Goal: Complete application form: Complete application form

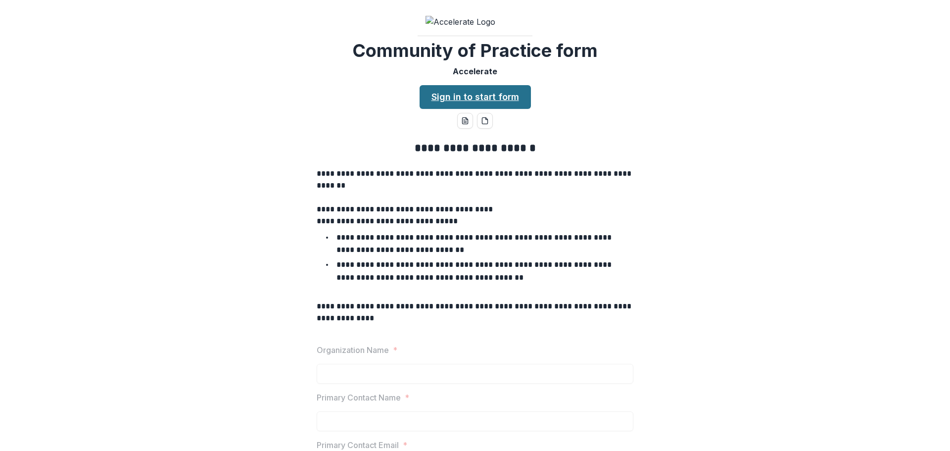
click at [483, 109] on link "Sign in to start form" at bounding box center [474, 97] width 111 height 24
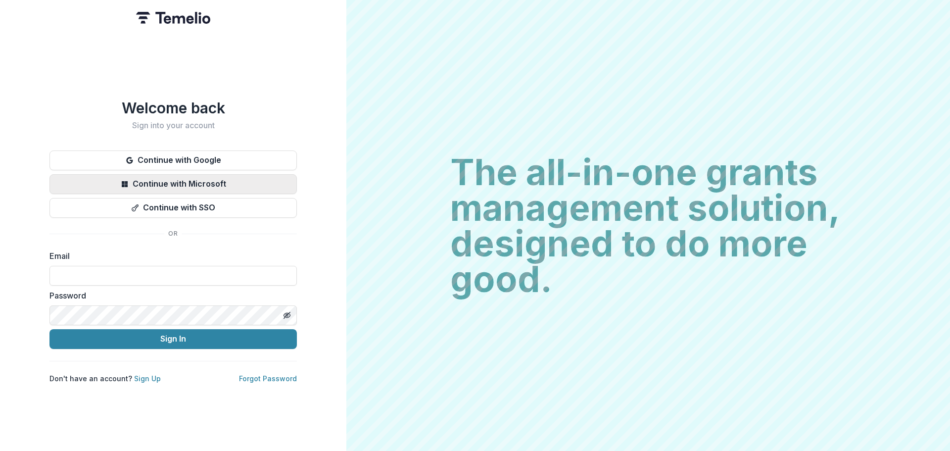
click at [186, 185] on button "Continue with Microsoft" at bounding box center [172, 184] width 247 height 20
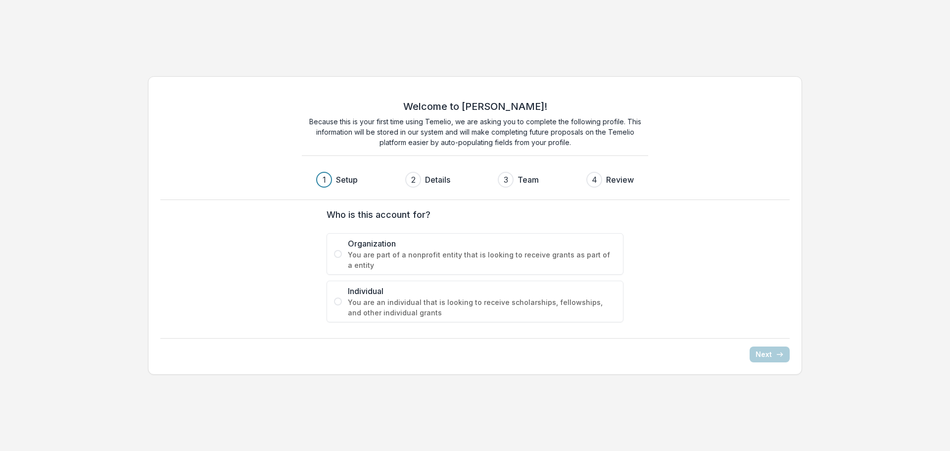
click at [429, 254] on span "You are part of a nonprofit entity that is looking to receive grants as part of…" at bounding box center [482, 259] width 268 height 21
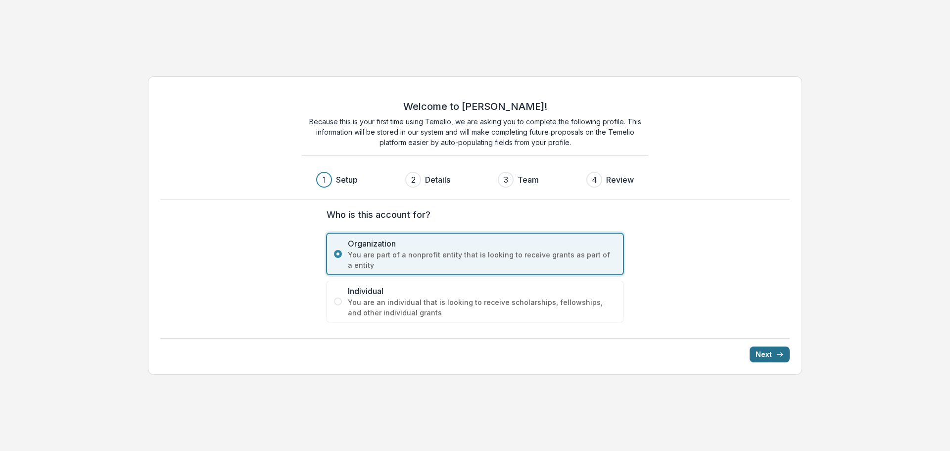
click at [780, 358] on icon "submit" at bounding box center [780, 354] width 8 height 8
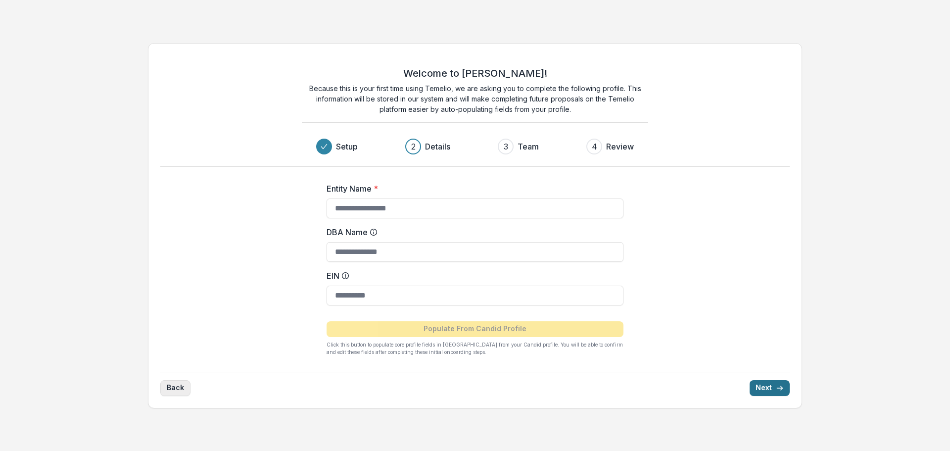
click at [169, 394] on button "Back" at bounding box center [175, 388] width 30 height 16
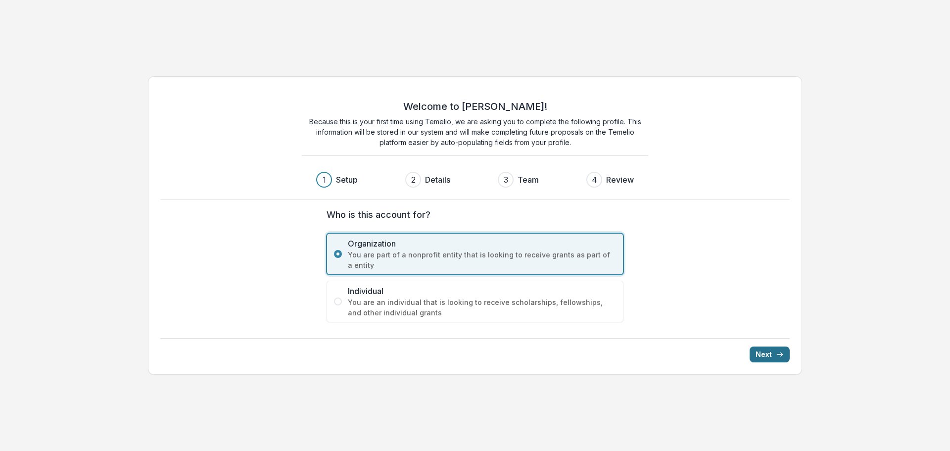
click at [489, 301] on span "You are an individual that is looking to receive scholarships, fellowships, and…" at bounding box center [482, 307] width 268 height 21
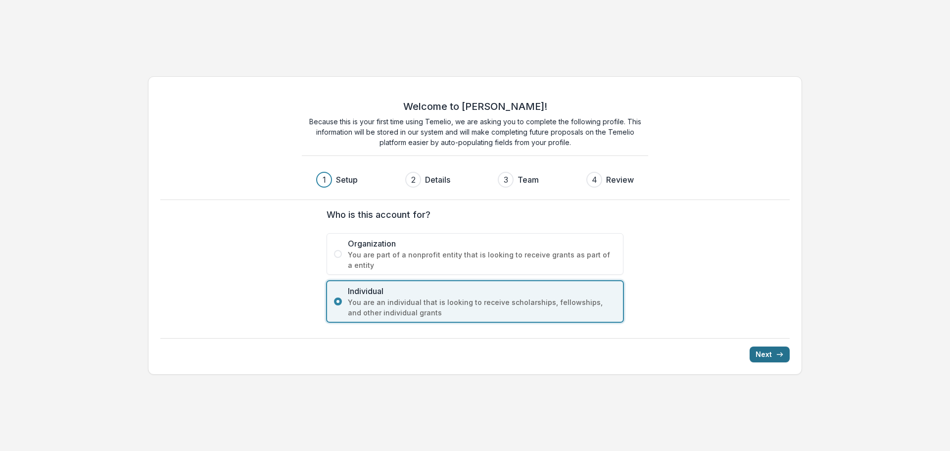
click at [773, 353] on button "Next" at bounding box center [769, 354] width 40 height 16
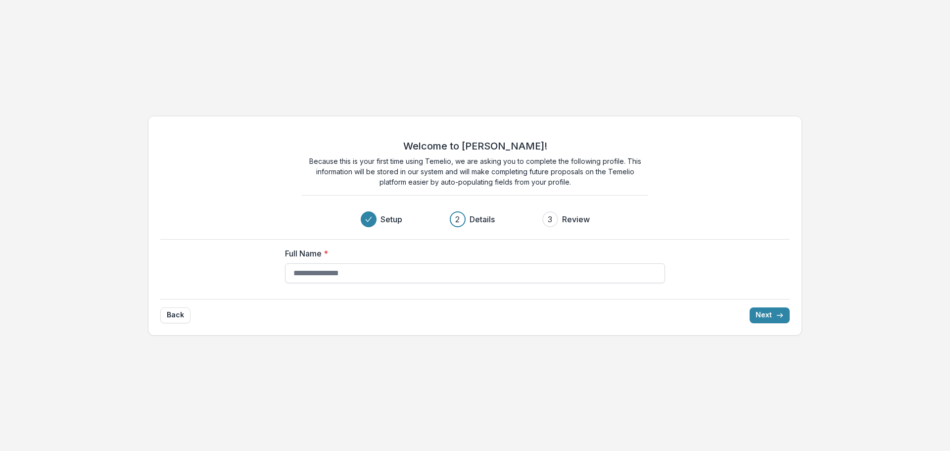
click at [418, 269] on input "Full Name *" at bounding box center [475, 273] width 380 height 20
type input "**********"
click at [757, 311] on button "Next" at bounding box center [769, 315] width 40 height 16
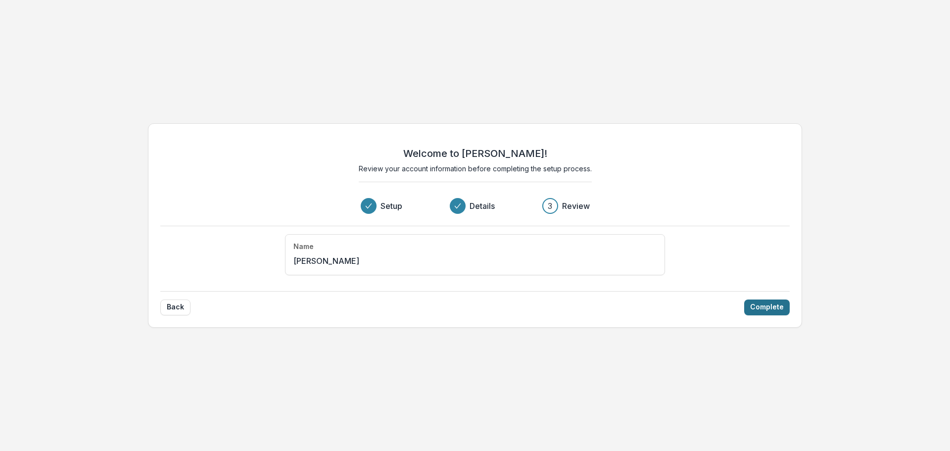
click at [763, 304] on button "Complete" at bounding box center [767, 307] width 46 height 16
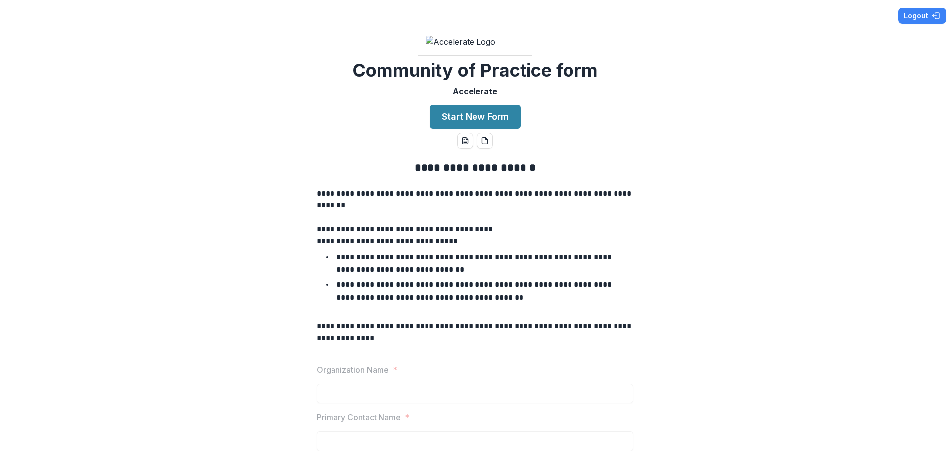
scroll to position [99, 0]
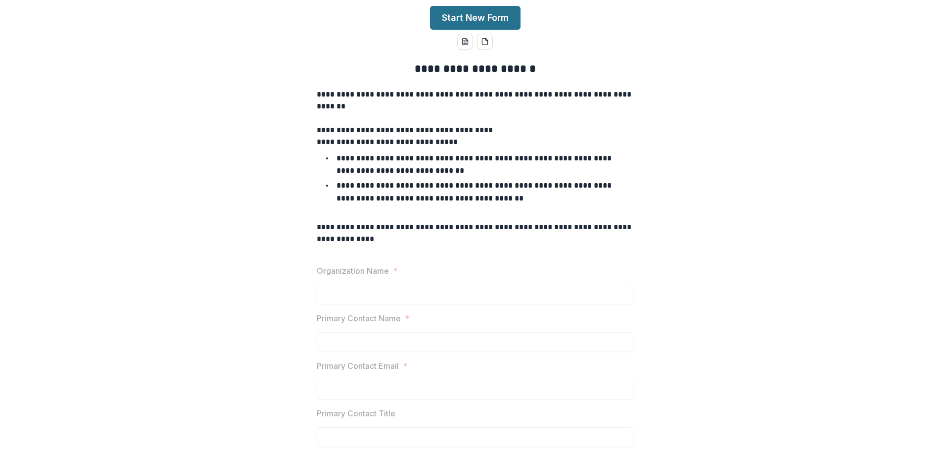
click at [478, 30] on button "Start New Form" at bounding box center [475, 18] width 91 height 24
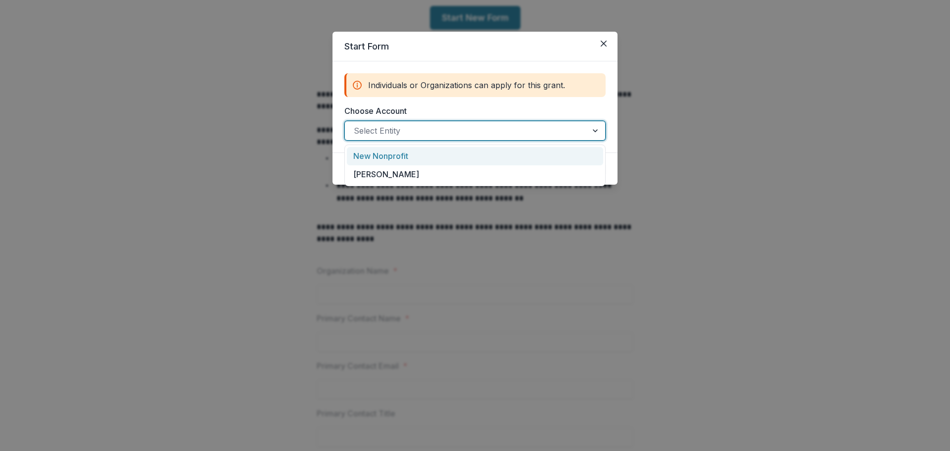
click at [457, 123] on div "Select Entity" at bounding box center [466, 131] width 242 height 16
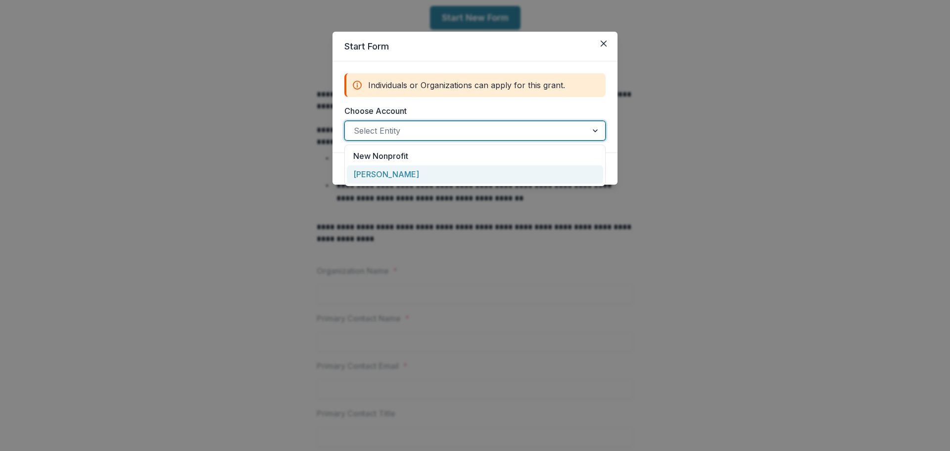
click at [417, 171] on div "[PERSON_NAME]" at bounding box center [475, 174] width 256 height 18
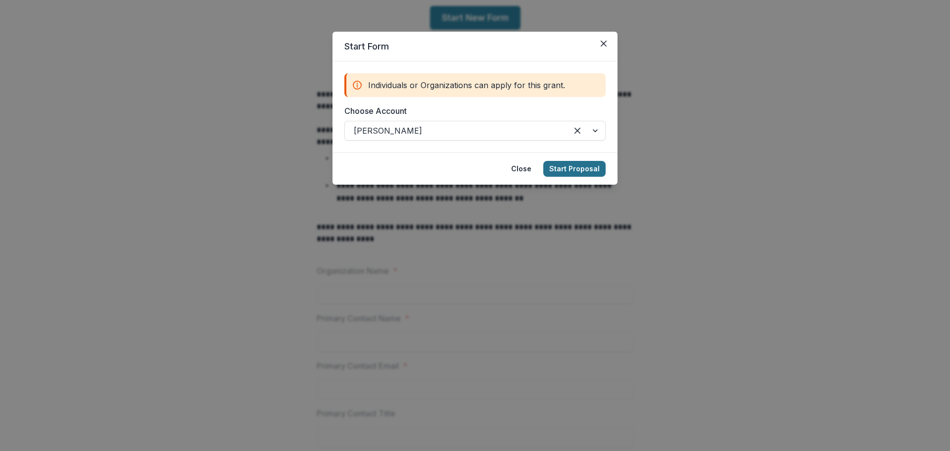
click at [593, 165] on button "Start Proposal" at bounding box center [574, 169] width 62 height 16
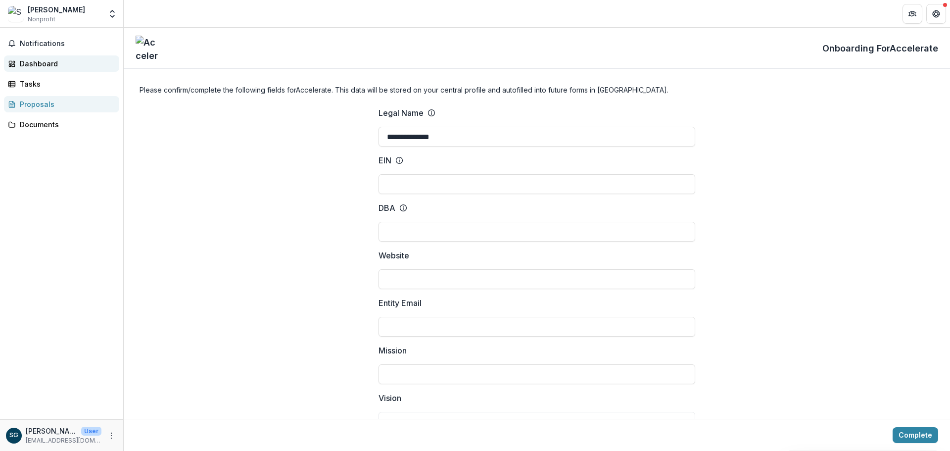
click at [47, 64] on div "Dashboard" at bounding box center [66, 63] width 92 height 10
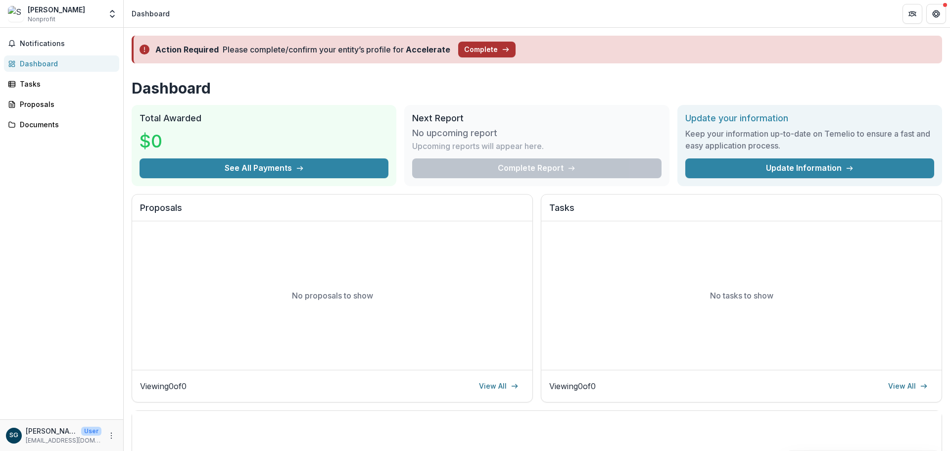
click at [476, 51] on button "Complete" at bounding box center [486, 50] width 57 height 16
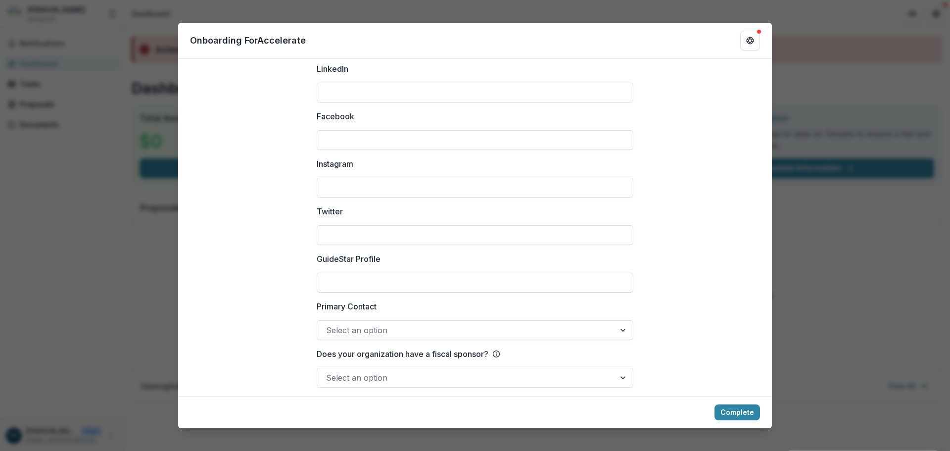
scroll to position [1308, 0]
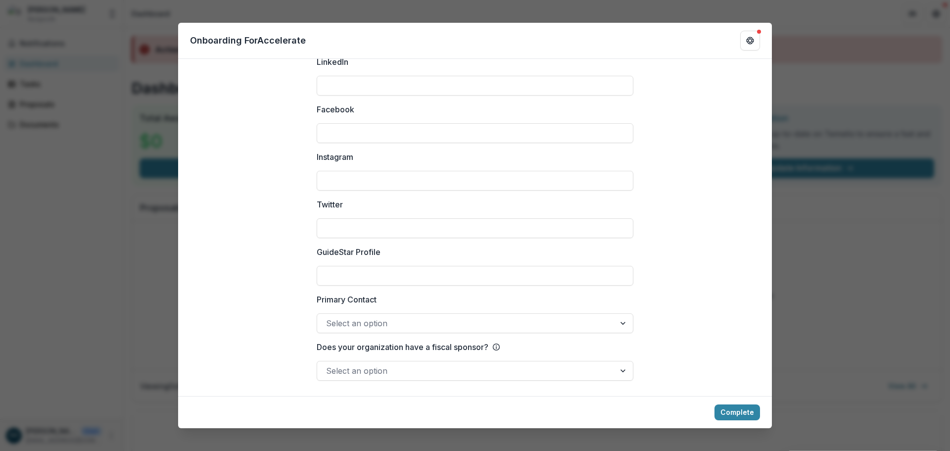
click at [389, 325] on div at bounding box center [466, 323] width 280 height 14
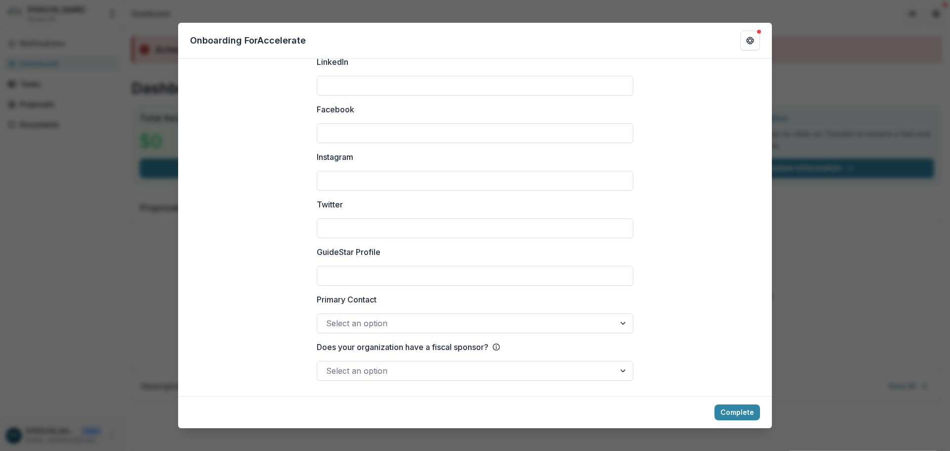
click at [348, 358] on div at bounding box center [475, 359] width 317 height 4
click at [349, 366] on div at bounding box center [466, 371] width 280 height 14
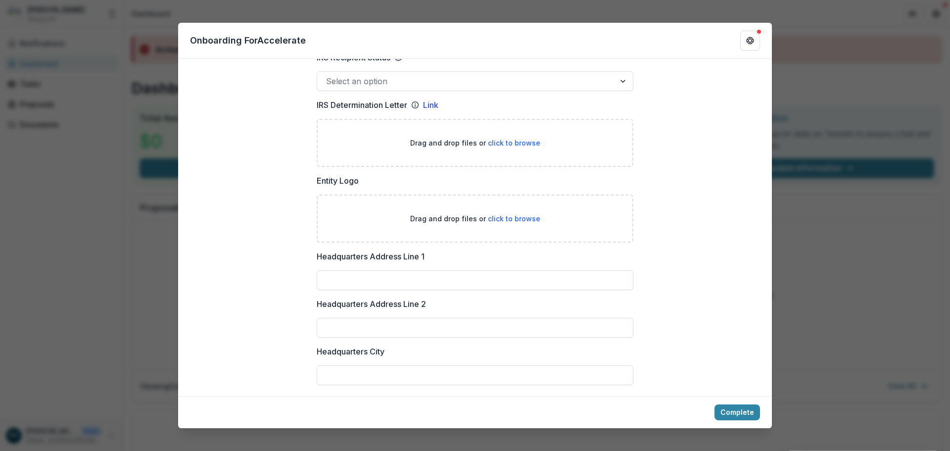
scroll to position [594, 0]
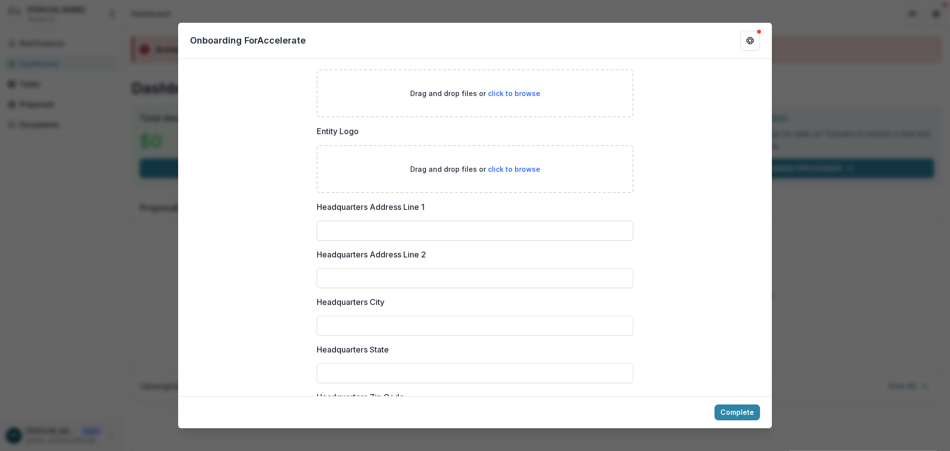
click at [366, 227] on input "Headquarters Address Line 1" at bounding box center [475, 231] width 317 height 20
type input "**********"
click at [373, 328] on input "Headquarters City" at bounding box center [475, 326] width 317 height 20
type input "**********"
click at [376, 362] on div at bounding box center [475, 361] width 317 height 4
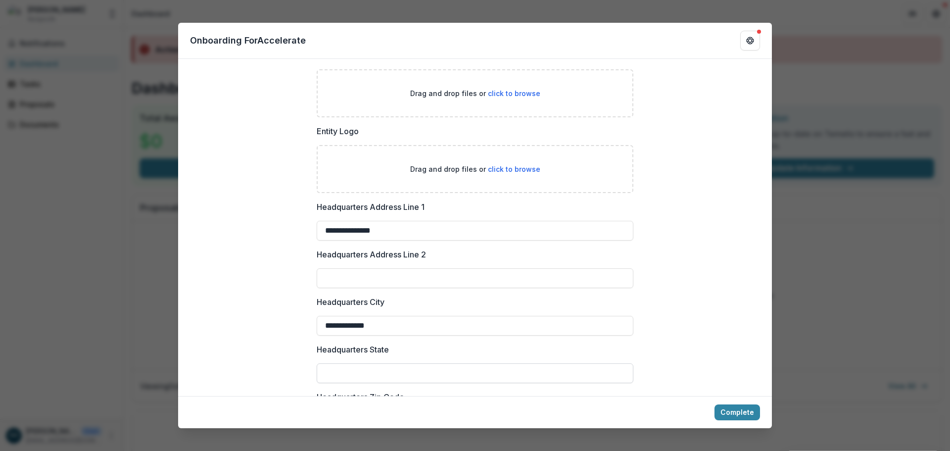
click at [376, 374] on input "Headquarters State" at bounding box center [475, 373] width 317 height 20
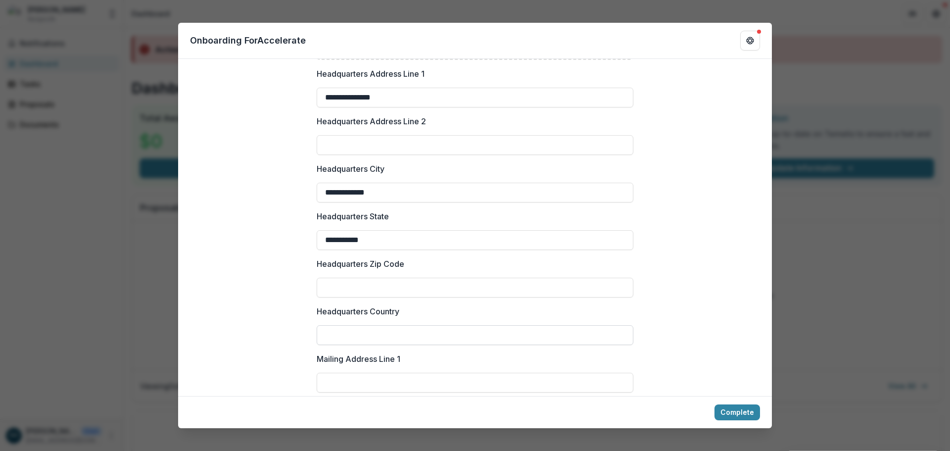
scroll to position [791, 0]
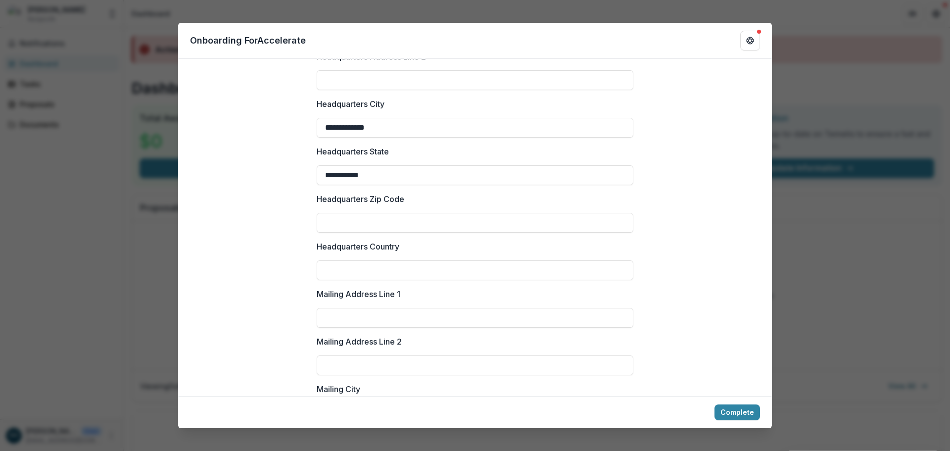
type input "**********"
click at [343, 213] on input "Headquarters Zip Code" at bounding box center [475, 223] width 317 height 20
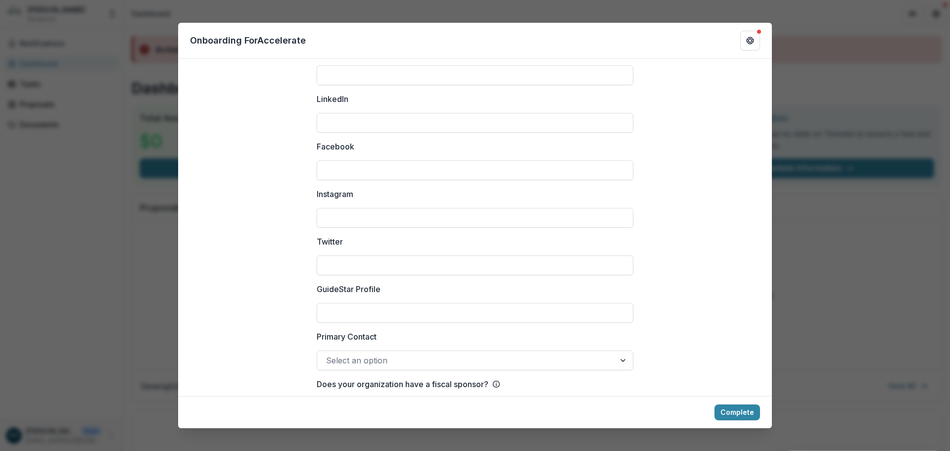
scroll to position [1308, 0]
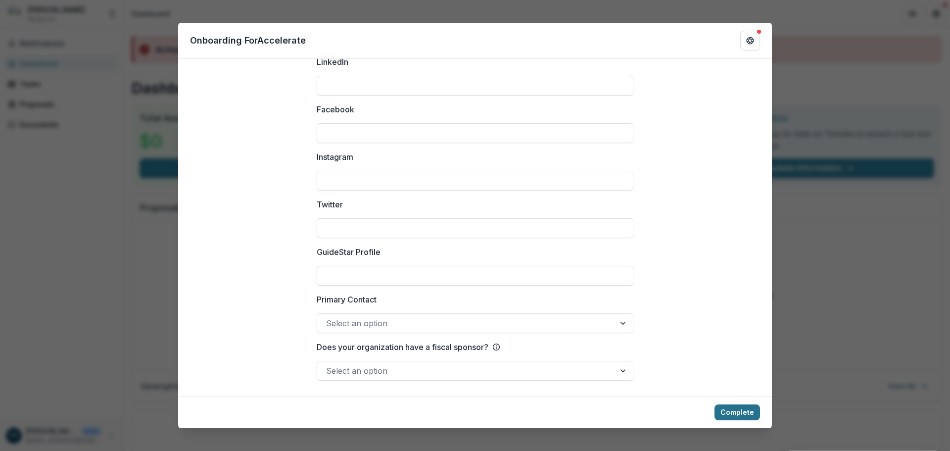
type input "*****"
click at [743, 419] on button "Complete" at bounding box center [737, 412] width 46 height 16
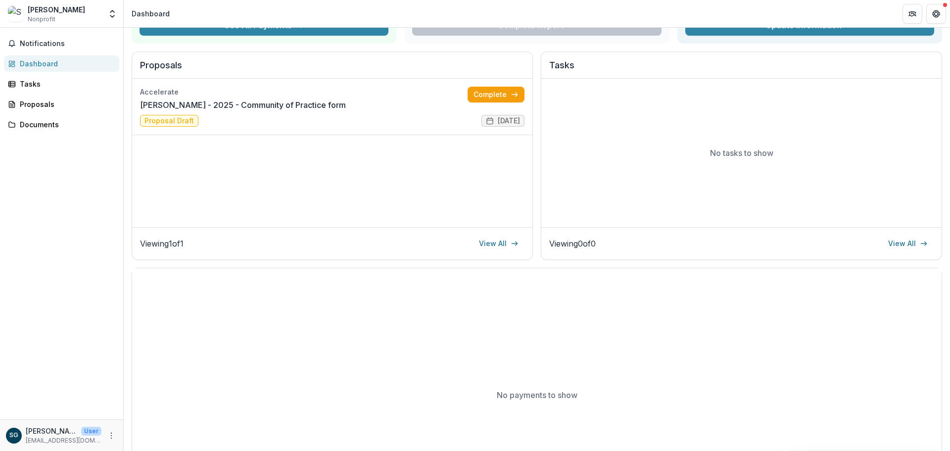
scroll to position [0, 0]
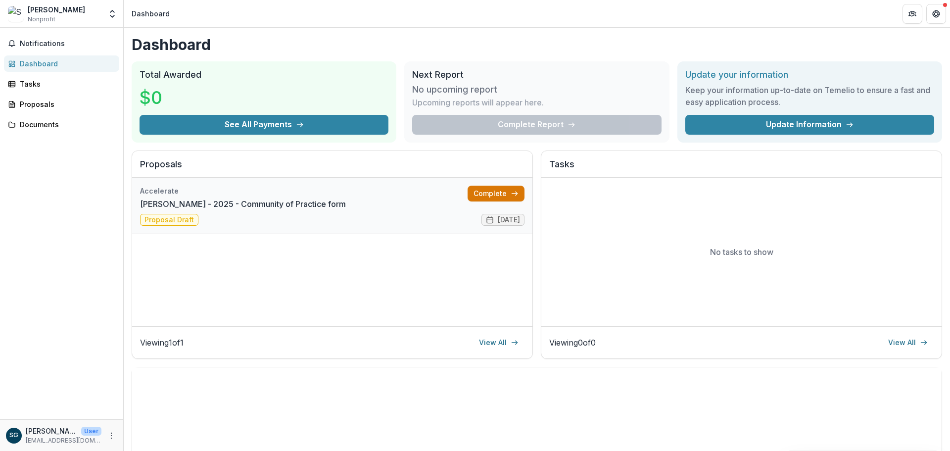
click at [484, 198] on link "Complete" at bounding box center [495, 194] width 57 height 16
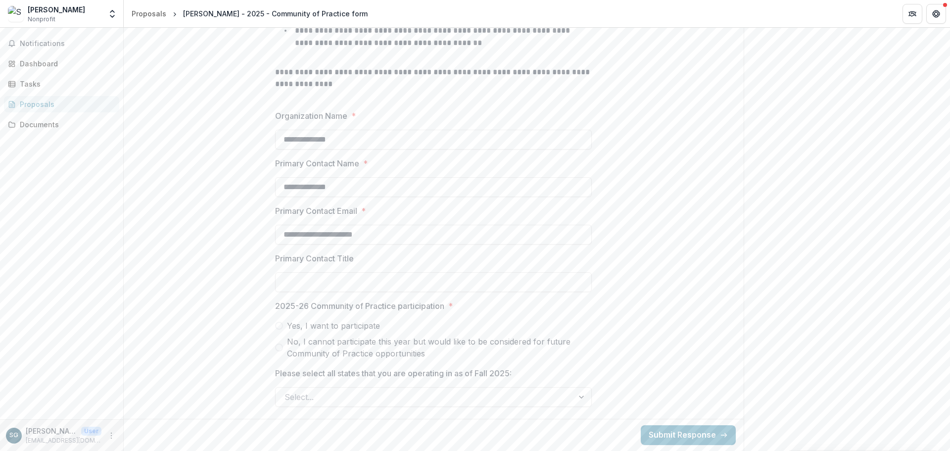
scroll to position [368, 0]
click at [352, 323] on span "Yes, I want to participate" at bounding box center [333, 326] width 93 height 12
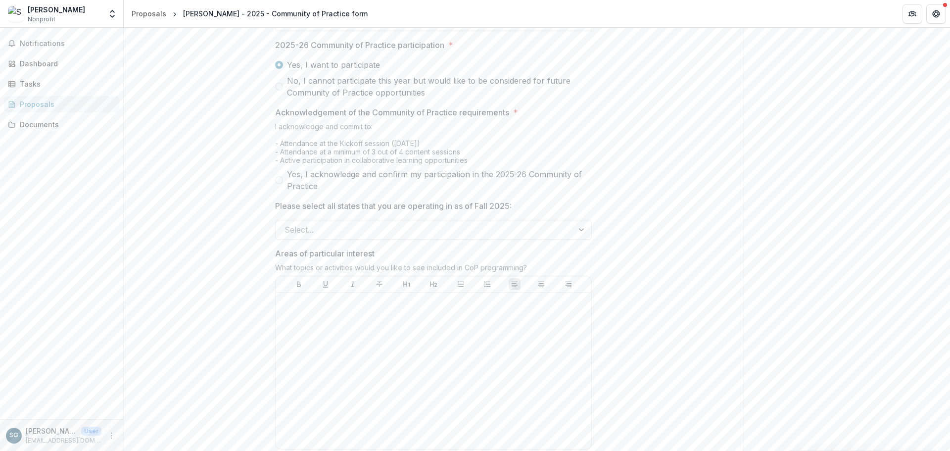
scroll to position [566, 0]
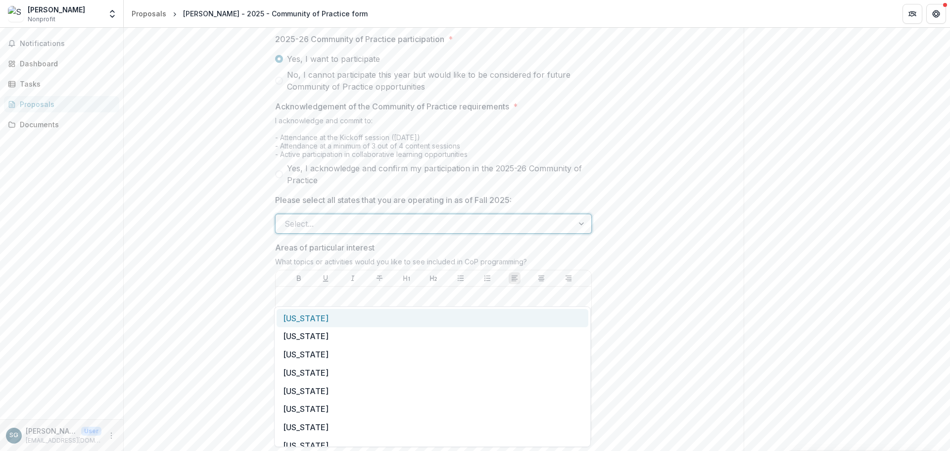
click at [380, 231] on div at bounding box center [424, 224] width 280 height 14
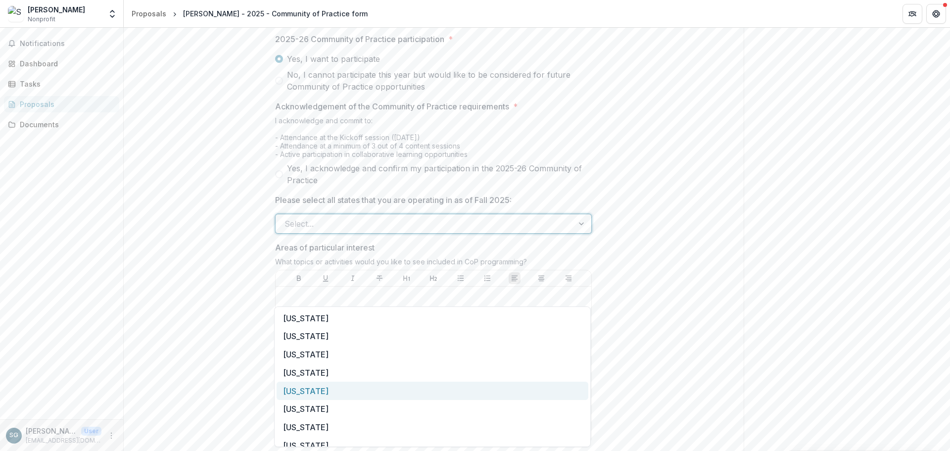
click at [302, 387] on div "[US_STATE]" at bounding box center [433, 390] width 312 height 18
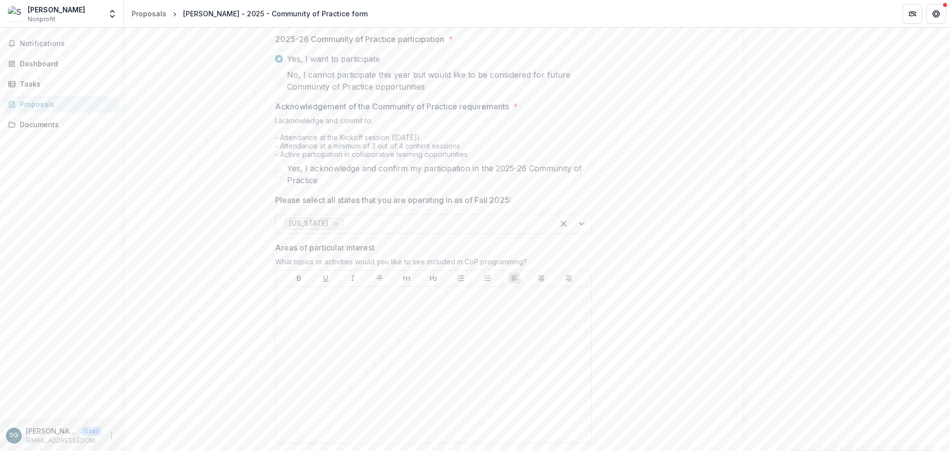
click at [230, 257] on div "**********" at bounding box center [434, 154] width 620 height 1045
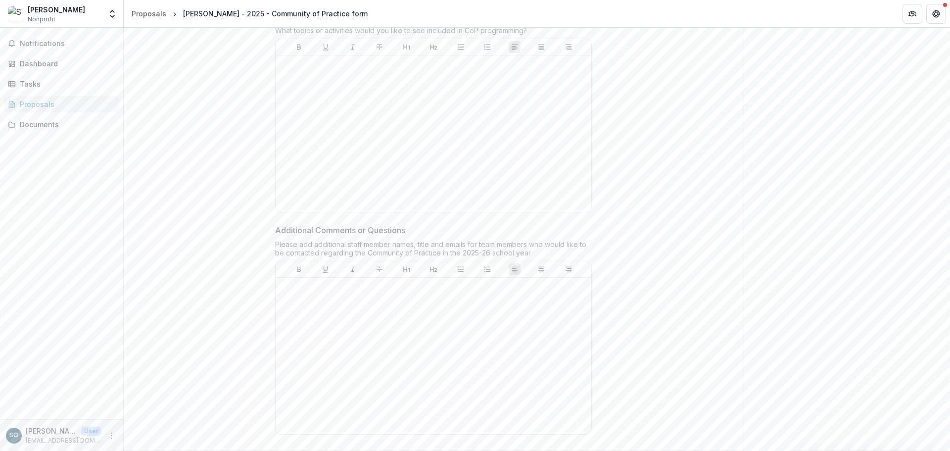
scroll to position [897, 0]
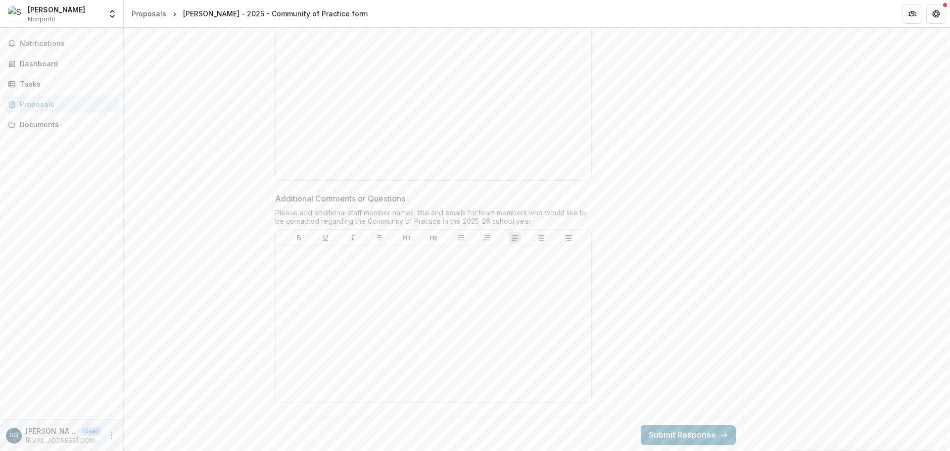
click at [655, 433] on button "Submit Response" at bounding box center [688, 435] width 95 height 20
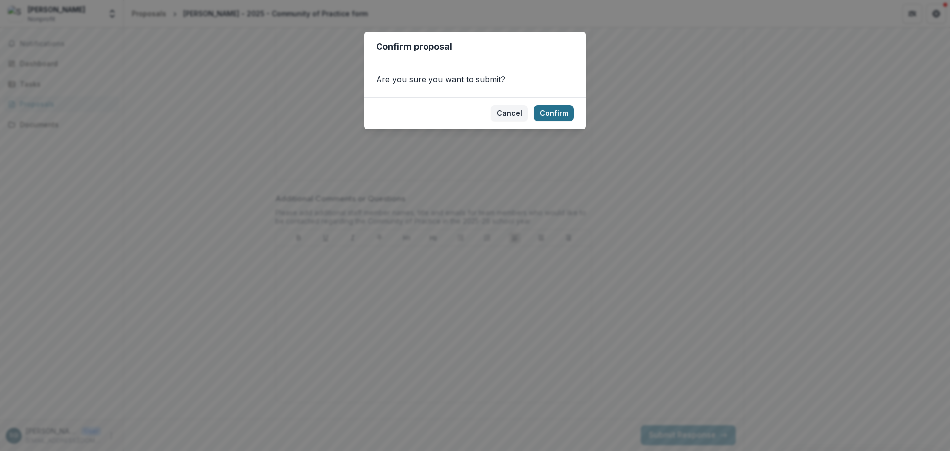
click at [557, 118] on button "Confirm" at bounding box center [554, 113] width 40 height 16
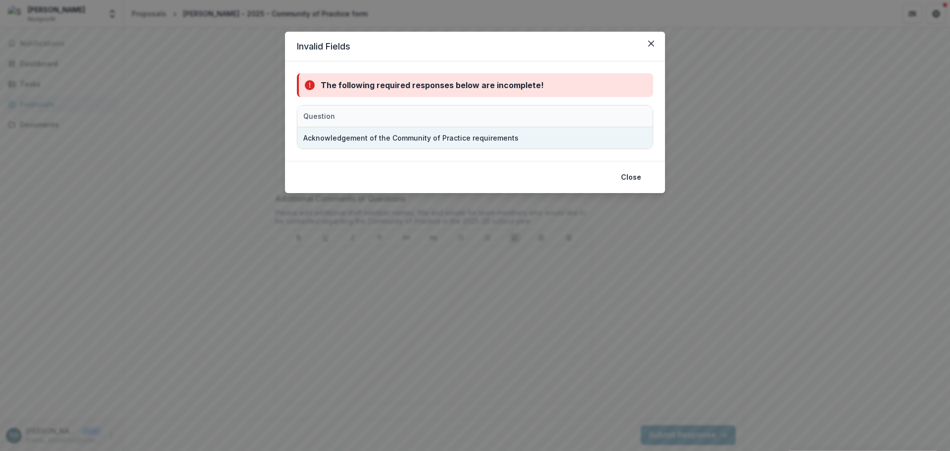
click at [556, 132] on div "Acknowledgement of the Community of Practice requirements" at bounding box center [474, 137] width 355 height 21
click at [536, 139] on div "Acknowledgement of the Community of Practice requirements" at bounding box center [420, 137] width 235 height 21
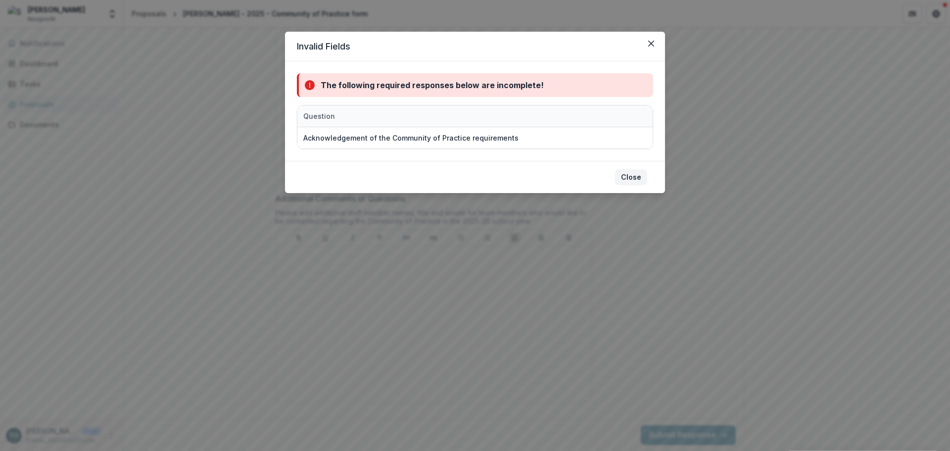
click at [632, 177] on button "Close" at bounding box center [631, 177] width 32 height 16
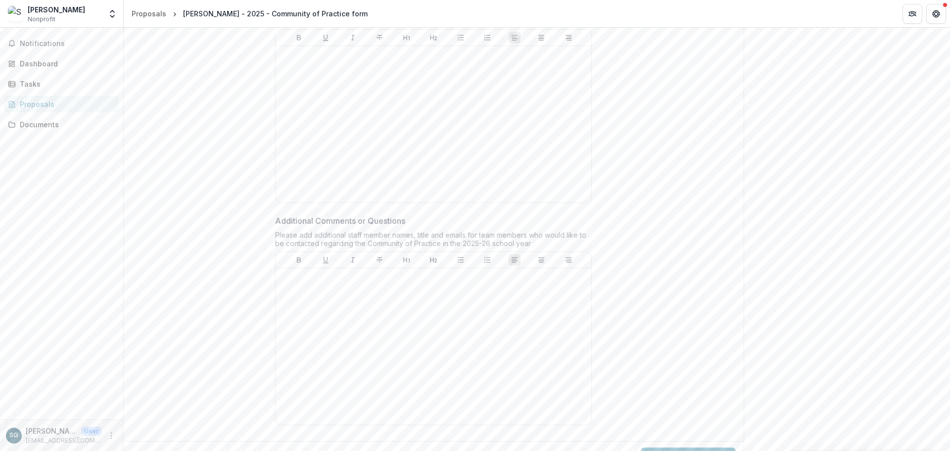
scroll to position [662, 0]
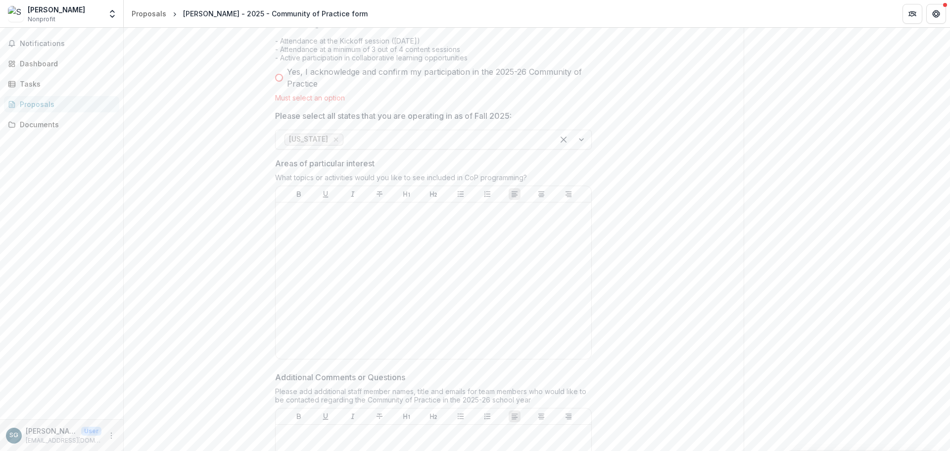
click at [298, 90] on span "Yes, I acknowledge and confirm my participation in the 2025-26 Community of Pra…" at bounding box center [439, 78] width 305 height 24
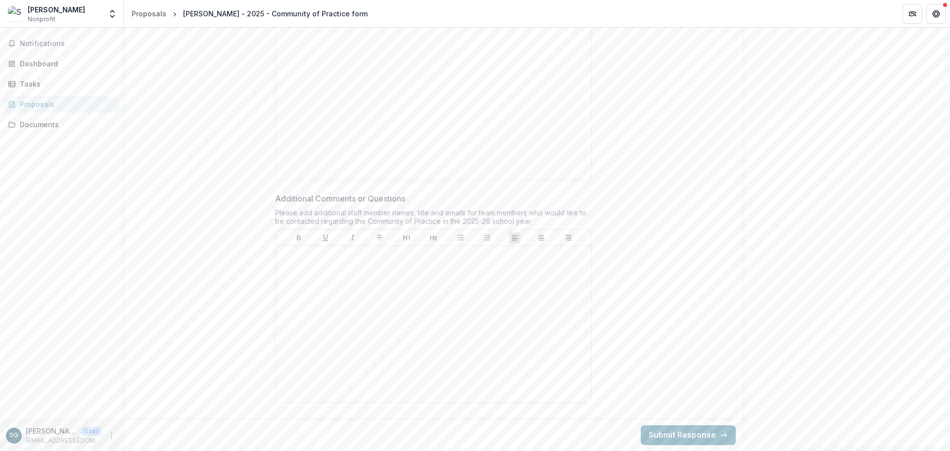
click at [701, 435] on button "Submit Response" at bounding box center [688, 435] width 95 height 20
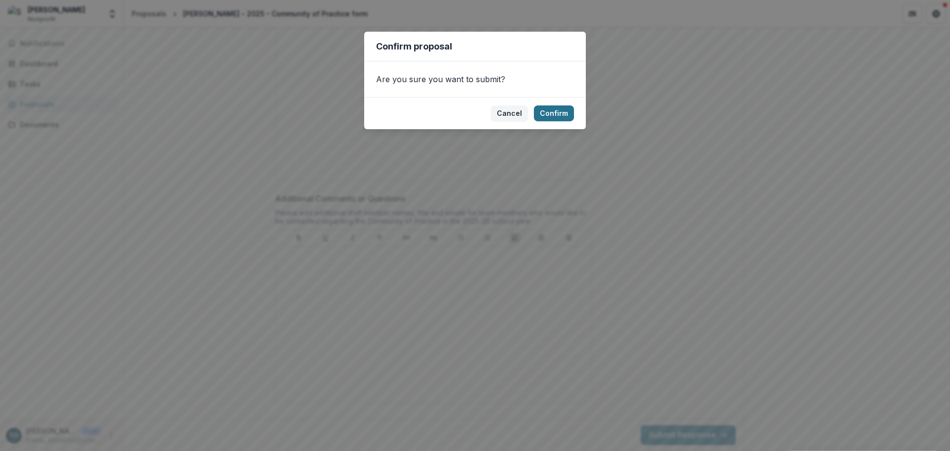
click at [570, 121] on button "Confirm" at bounding box center [554, 113] width 40 height 16
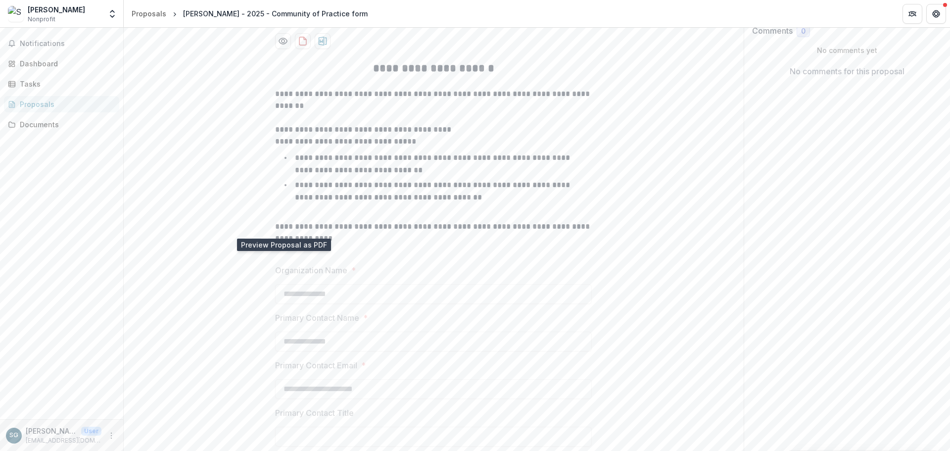
scroll to position [0, 0]
